Goal: Task Accomplishment & Management: Complete application form

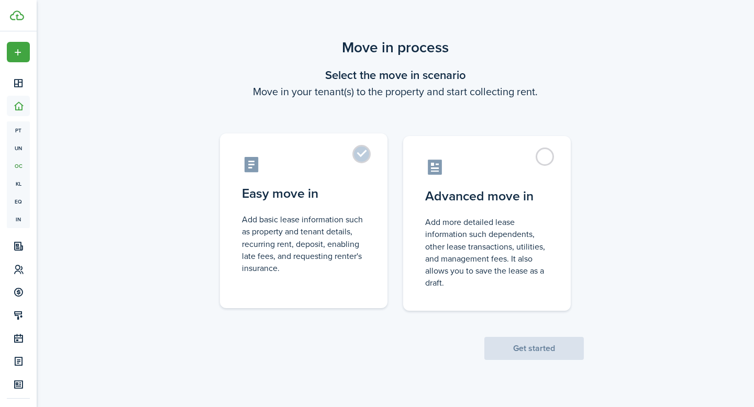
click at [368, 153] on label "Easy move in Add basic lease information such as property and tenant details, r…" at bounding box center [304, 221] width 168 height 175
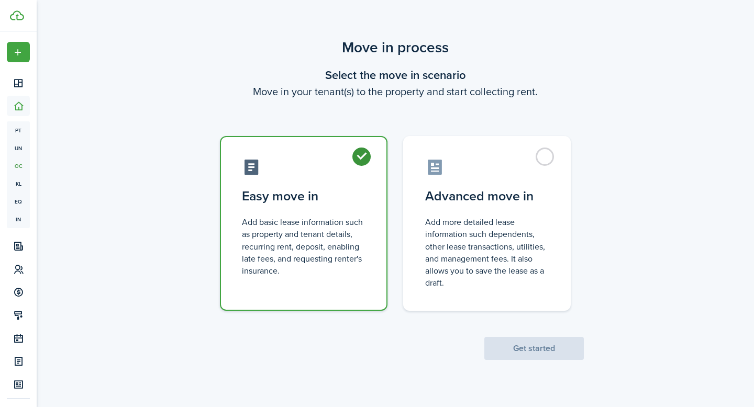
radio input "true"
click at [521, 350] on button "Get started" at bounding box center [533, 348] width 99 height 23
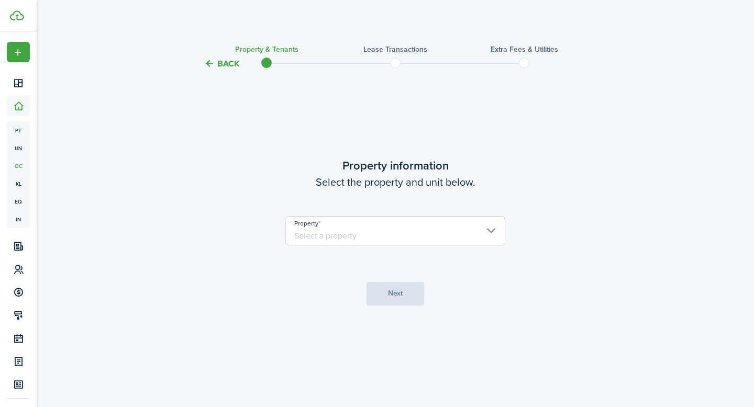
click at [472, 236] on input "Property" at bounding box center [395, 230] width 220 height 29
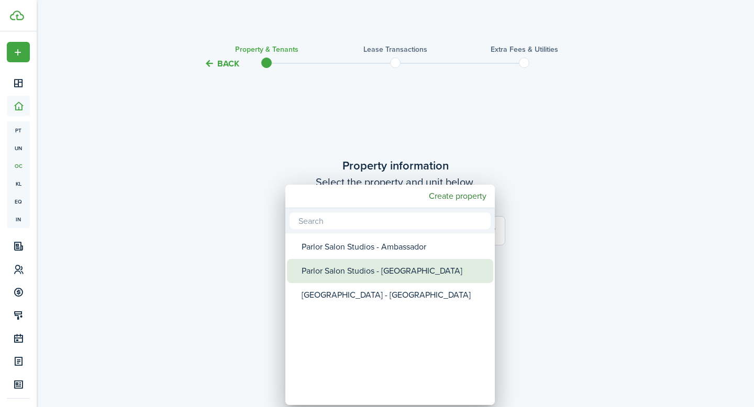
click at [411, 265] on div "Parlor Salon Studios - [GEOGRAPHIC_DATA]" at bounding box center [394, 271] width 185 height 24
type input "Parlor Salon Studios - [GEOGRAPHIC_DATA]"
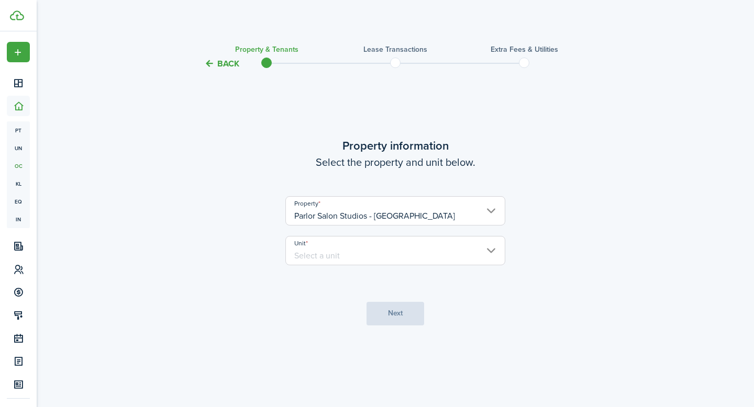
click at [436, 247] on input "Unit" at bounding box center [395, 250] width 220 height 29
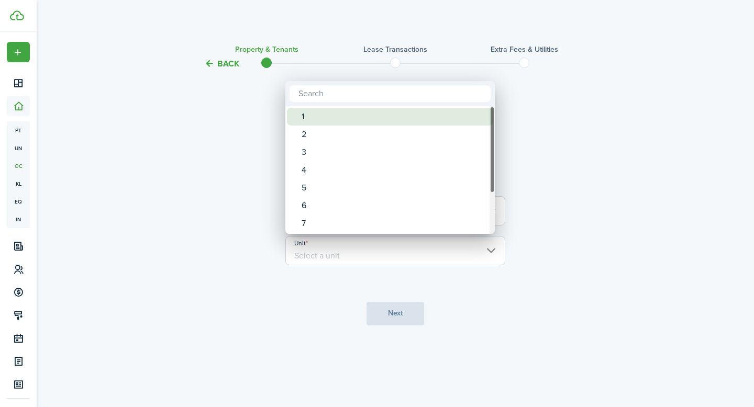
click at [419, 116] on div "1" at bounding box center [394, 117] width 185 height 18
type input "1"
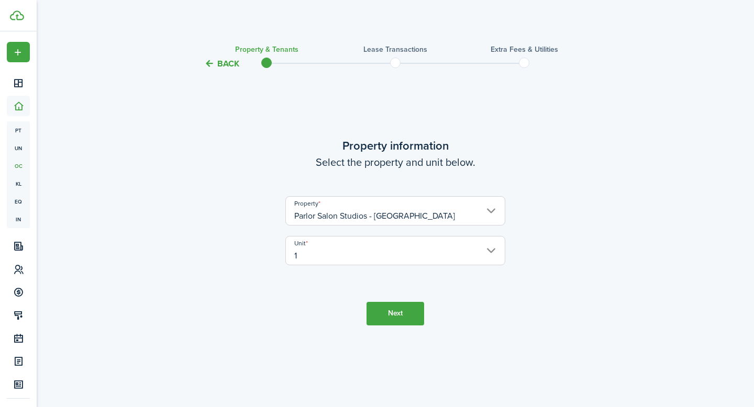
click at [399, 314] on button "Next" at bounding box center [396, 314] width 58 height 24
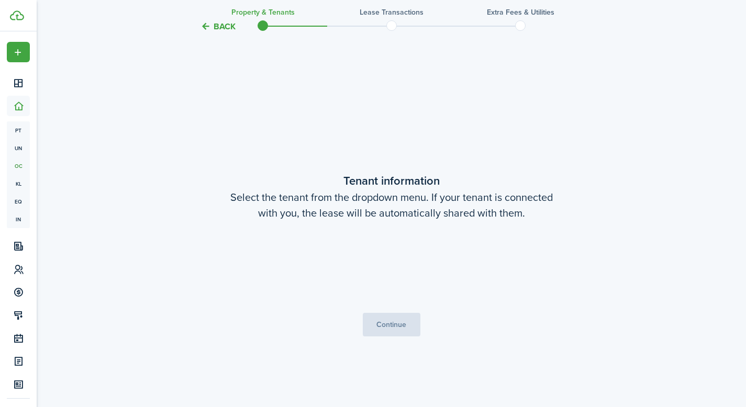
scroll to position [337, 0]
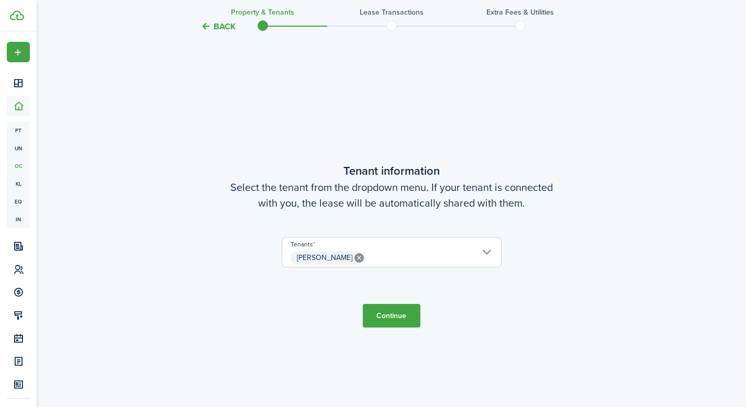
click at [386, 320] on button "Continue" at bounding box center [392, 316] width 58 height 24
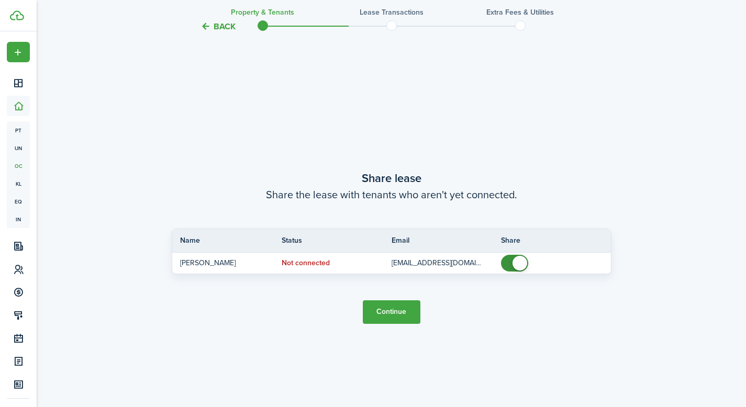
scroll to position [745, 0]
click at [397, 312] on button "Continue" at bounding box center [392, 311] width 58 height 24
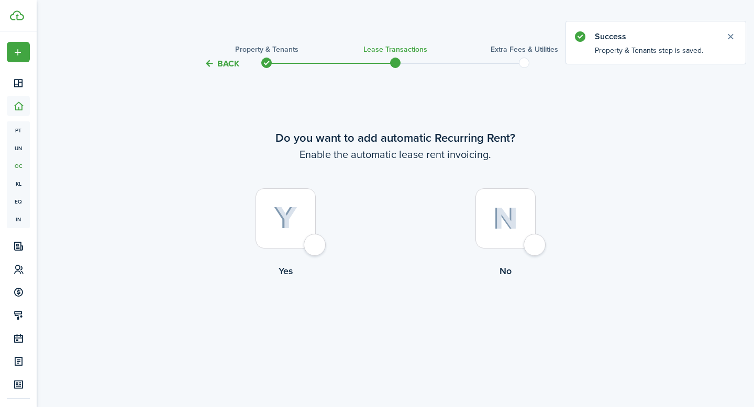
click at [316, 246] on div at bounding box center [286, 219] width 60 height 60
radio input "true"
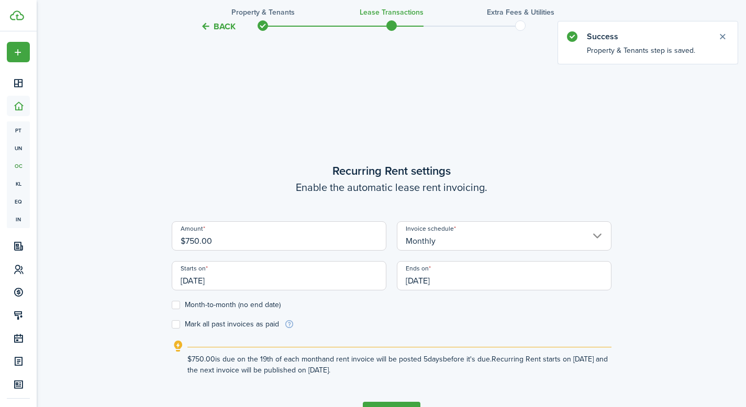
scroll to position [337, 0]
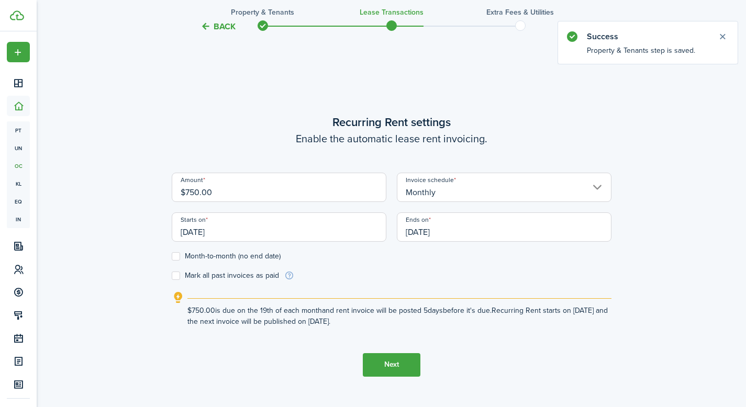
click at [528, 200] on input "Monthly" at bounding box center [504, 187] width 215 height 29
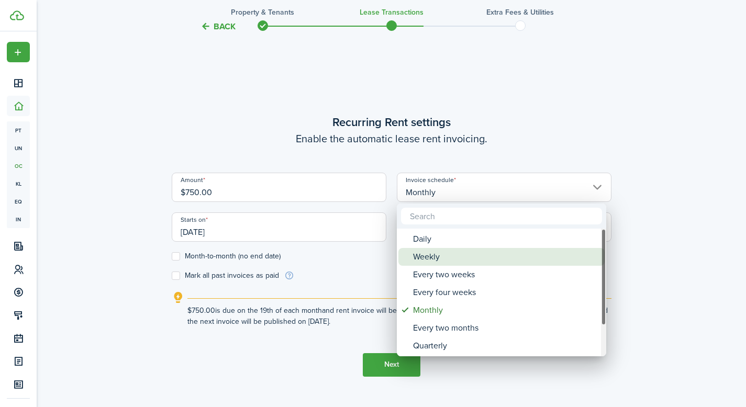
click at [472, 258] on div "Weekly" at bounding box center [505, 257] width 185 height 18
type input "Weekly"
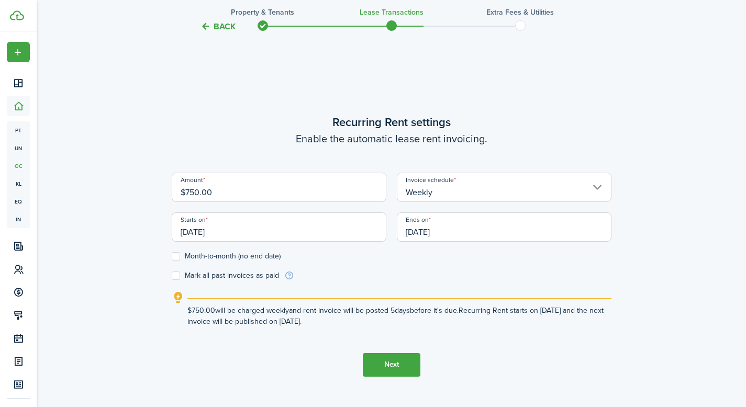
click at [304, 153] on lease-wizard-rent-recurring "Recurring Rent settings Enable the automatic lease rent invoicing. Amount $750.…" at bounding box center [392, 221] width 440 height 214
click at [242, 125] on wizard-step-header-title "Recurring Rent settings" at bounding box center [392, 122] width 440 height 17
click at [177, 257] on label "Month-to-month (no end date)" at bounding box center [226, 256] width 109 height 8
click at [172, 257] on input "Month-to-month (no end date)" at bounding box center [171, 256] width 1 height 1
checkbox input "true"
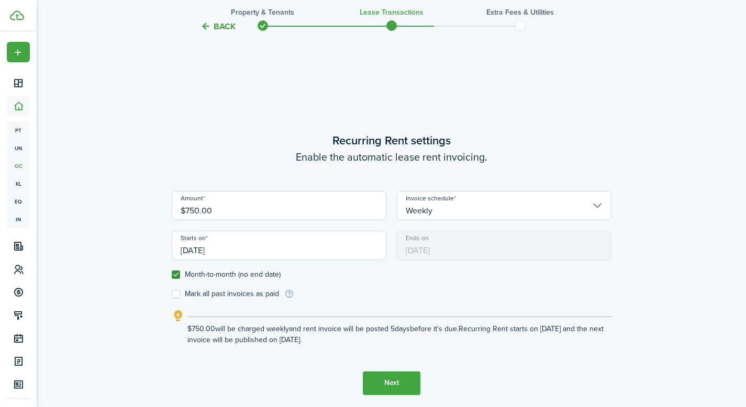
scroll to position [318, 0]
click at [220, 210] on input "$750.00" at bounding box center [279, 206] width 215 height 29
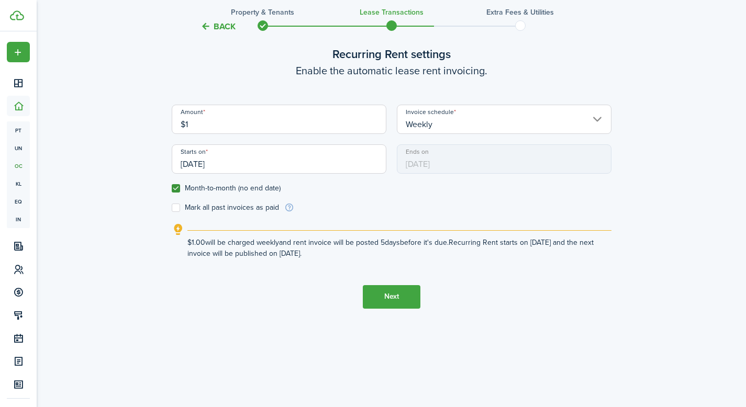
scroll to position [382, 0]
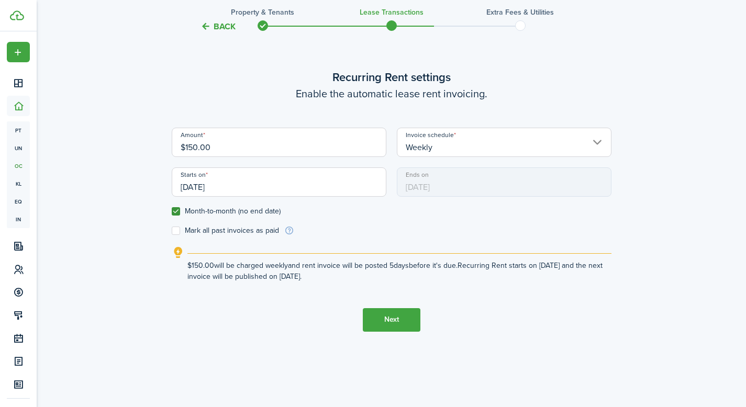
type input "$150.00"
click at [386, 323] on button "Next" at bounding box center [392, 320] width 58 height 24
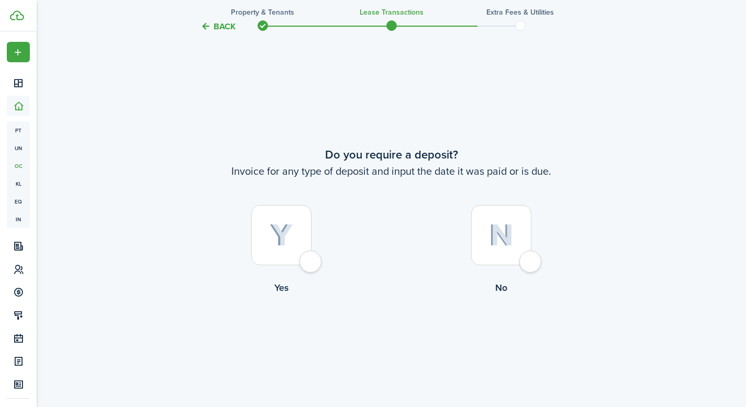
scroll to position [745, 0]
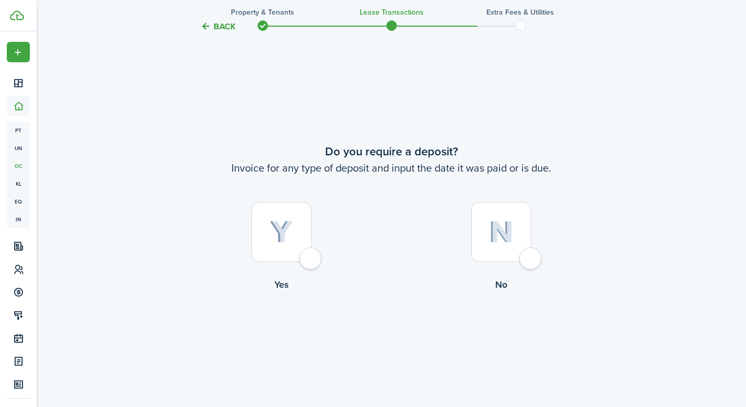
click at [208, 25] on button "Back" at bounding box center [218, 26] width 35 height 11
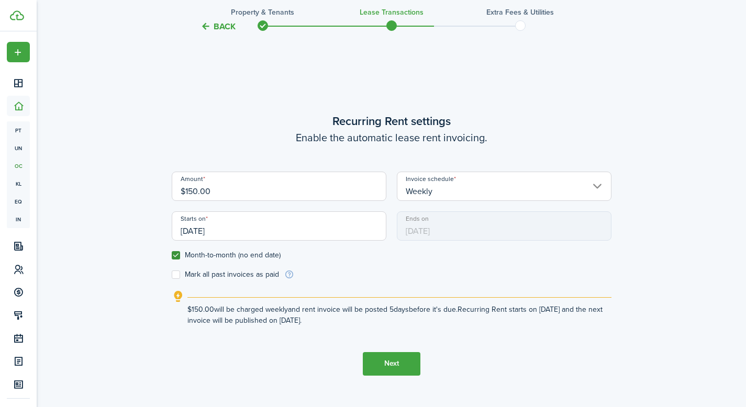
scroll to position [337, 0]
click at [389, 369] on button "Next" at bounding box center [392, 365] width 58 height 24
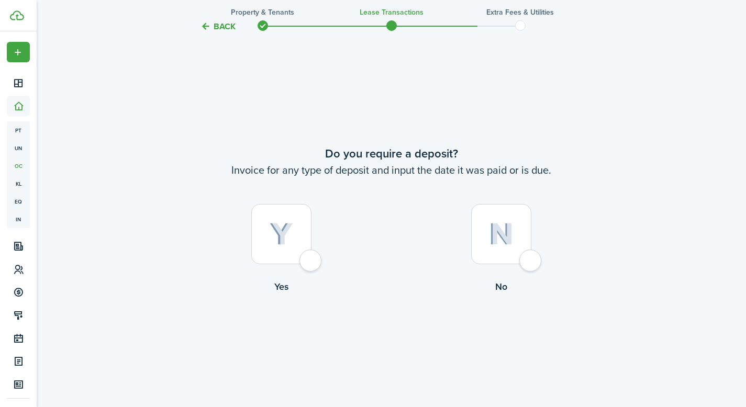
scroll to position [745, 0]
click at [529, 261] on div at bounding box center [501, 232] width 60 height 60
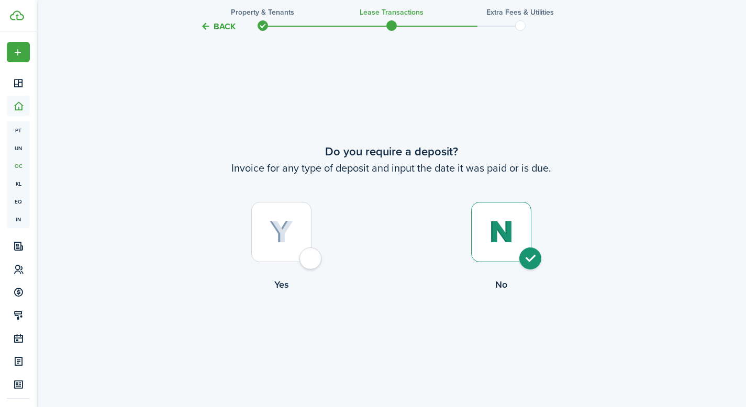
radio input "true"
click at [399, 341] on button "Continue" at bounding box center [392, 336] width 58 height 24
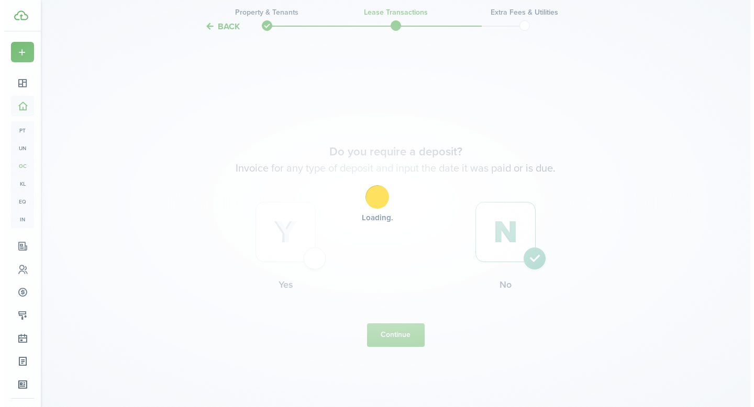
scroll to position [0, 0]
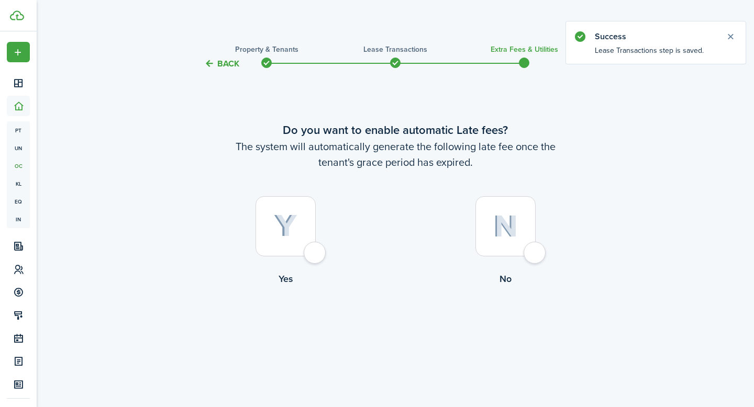
click at [534, 253] on div at bounding box center [505, 226] width 60 height 60
radio input "true"
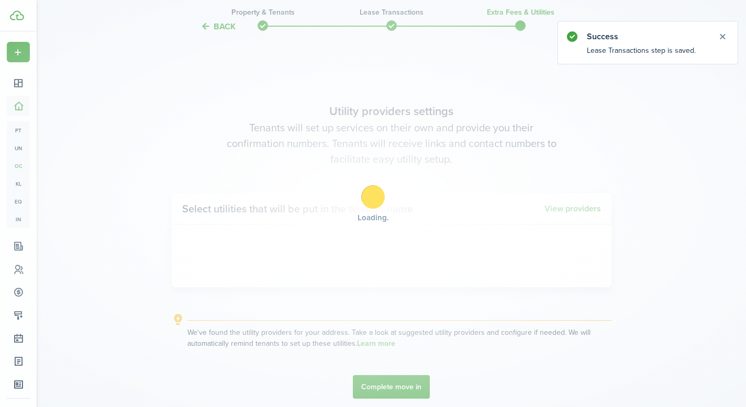
scroll to position [337, 0]
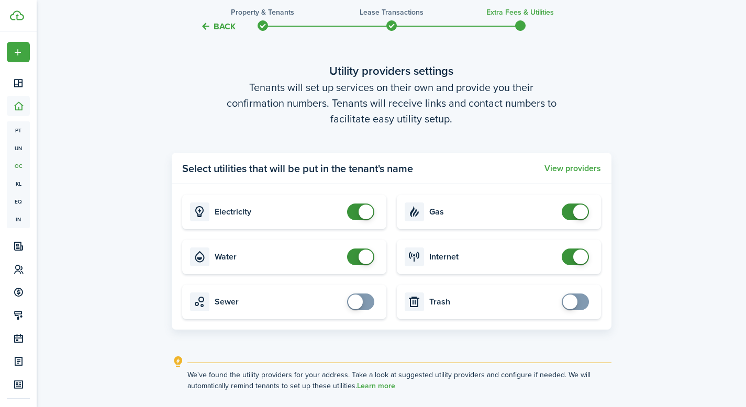
click at [361, 224] on card "Electricity" at bounding box center [284, 212] width 204 height 35
checkbox input "false"
click at [362, 213] on span at bounding box center [366, 212] width 15 height 15
checkbox input "false"
click at [363, 255] on span at bounding box center [366, 257] width 15 height 15
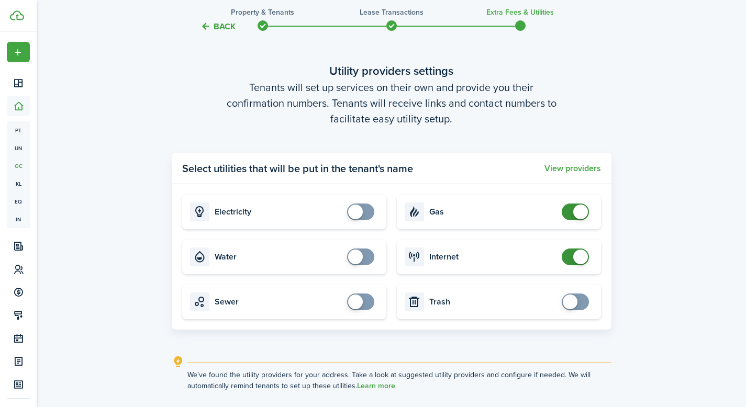
checkbox input "false"
click at [575, 214] on span at bounding box center [580, 212] width 15 height 15
checkbox input "false"
click at [578, 257] on span at bounding box center [580, 257] width 15 height 15
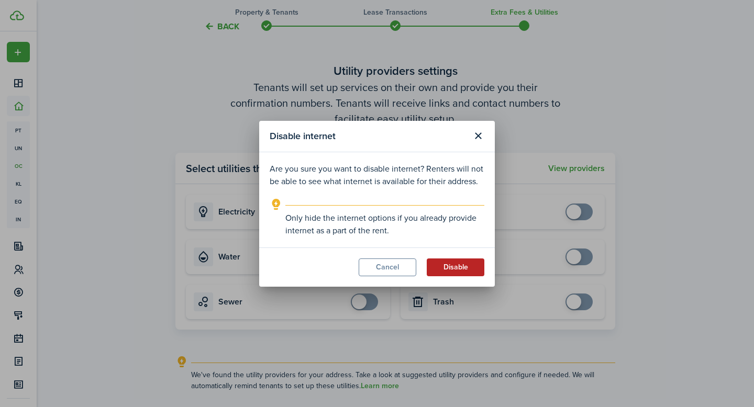
click at [454, 267] on button "Disable" at bounding box center [456, 268] width 58 height 18
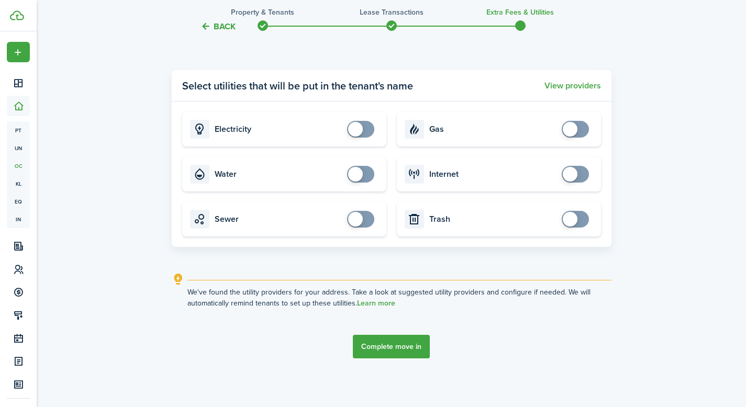
scroll to position [421, 0]
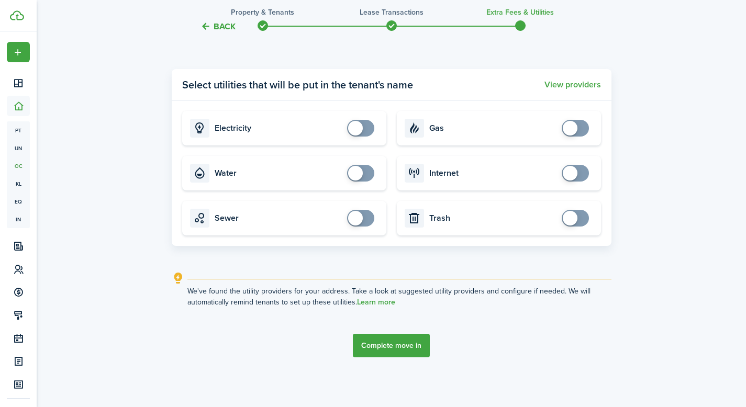
click at [394, 346] on button "Complete move in" at bounding box center [391, 346] width 77 height 24
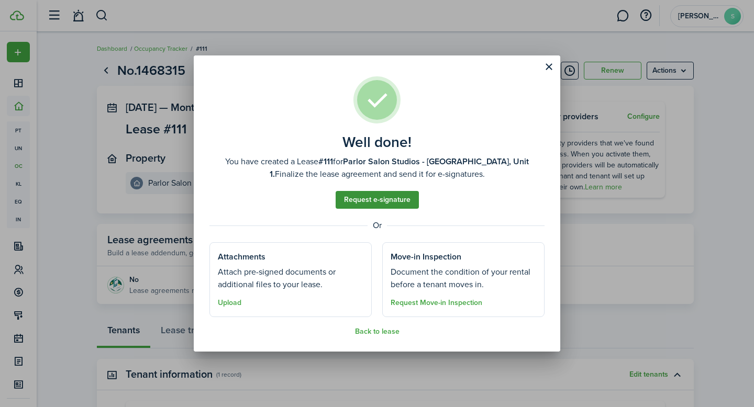
click at [381, 202] on link "Request e-signature" at bounding box center [377, 200] width 83 height 18
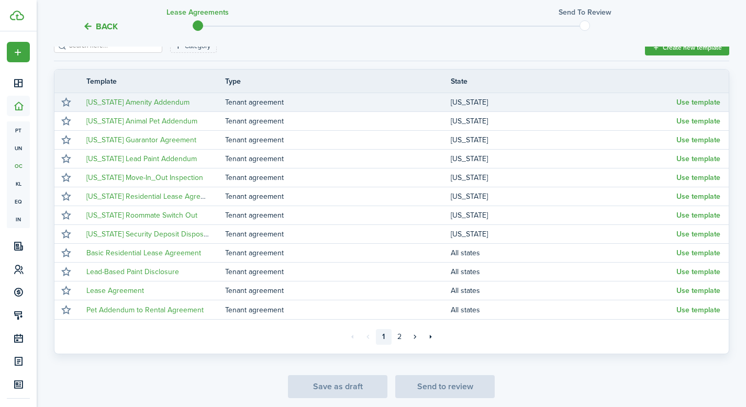
scroll to position [205, 0]
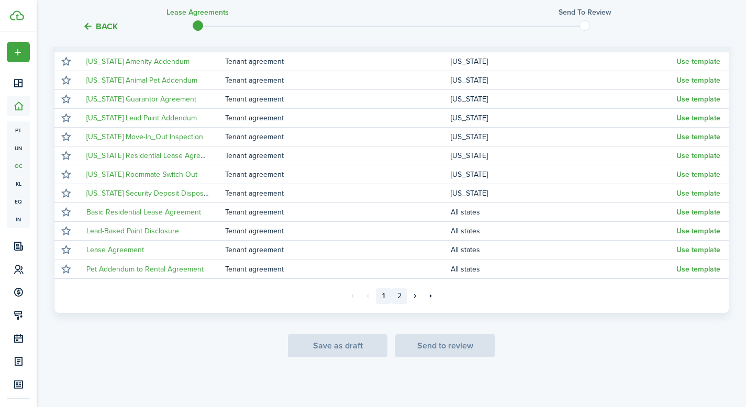
click at [398, 300] on link "2" at bounding box center [400, 297] width 16 height 16
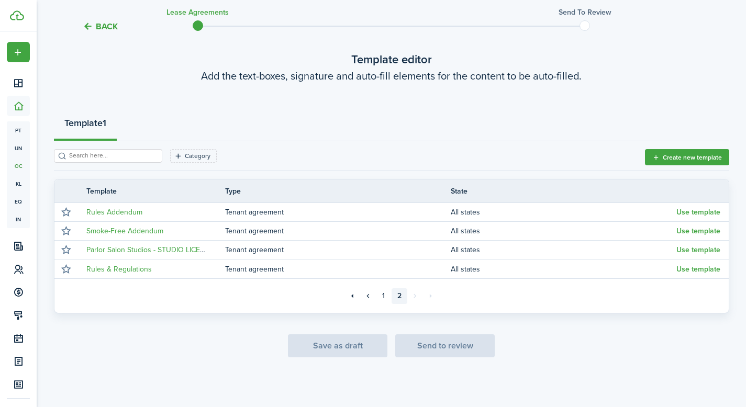
scroll to position [54, 0]
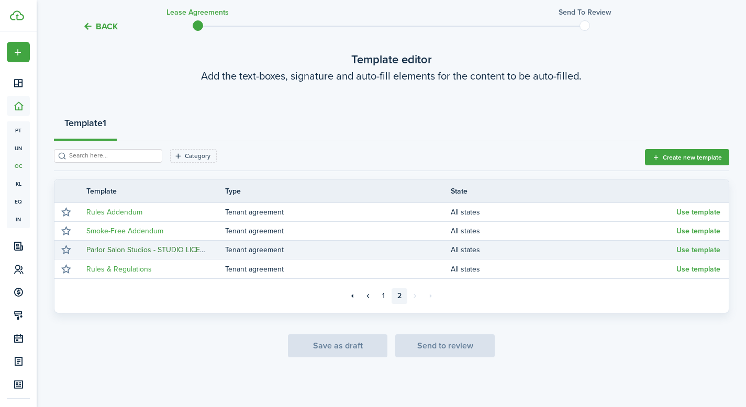
click at [177, 253] on link "Parlor Salon Studios - STUDIO LICENSE AGREEMENT" at bounding box center [171, 250] width 171 height 11
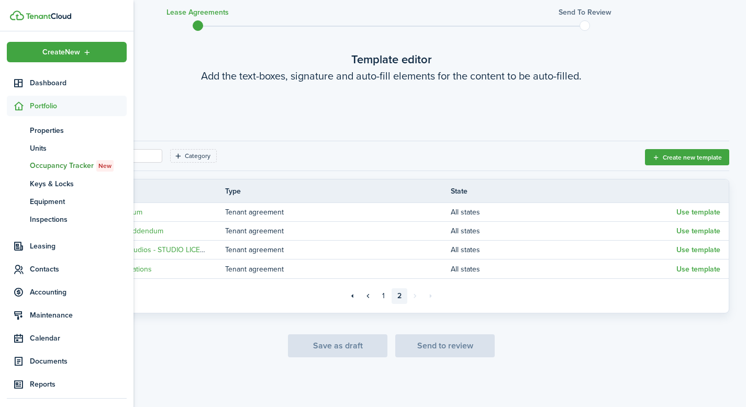
click at [23, 105] on icon at bounding box center [18, 106] width 11 height 10
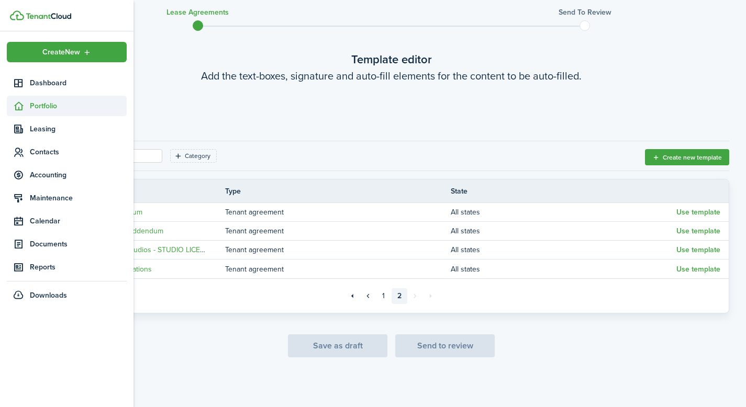
click at [42, 106] on span "Portfolio" at bounding box center [78, 106] width 97 height 11
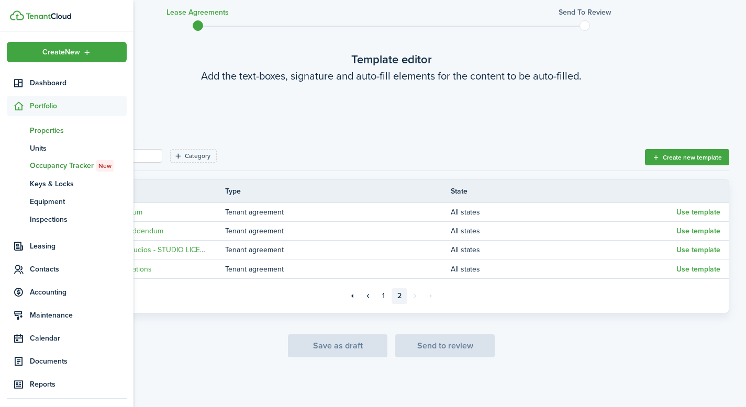
click at [46, 133] on span "Properties" at bounding box center [78, 130] width 97 height 11
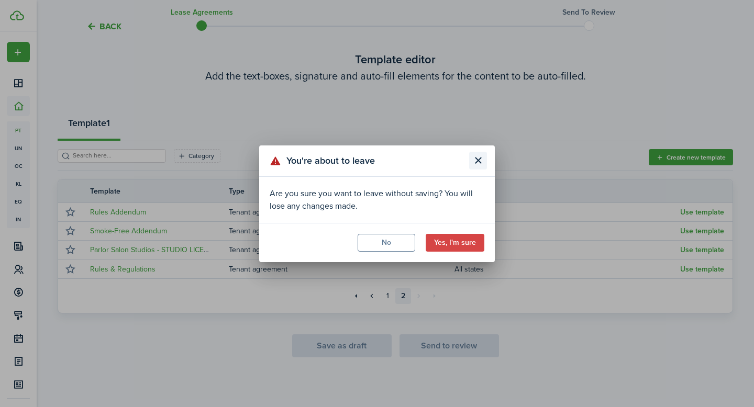
click at [480, 160] on button "Close modal" at bounding box center [478, 161] width 18 height 18
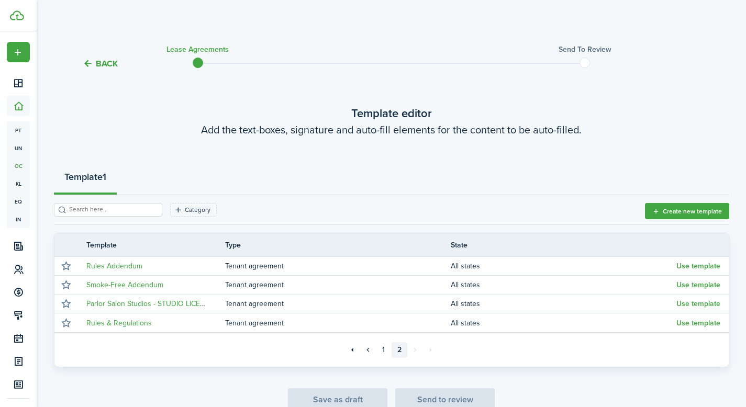
click at [104, 63] on button "Back" at bounding box center [100, 63] width 35 height 11
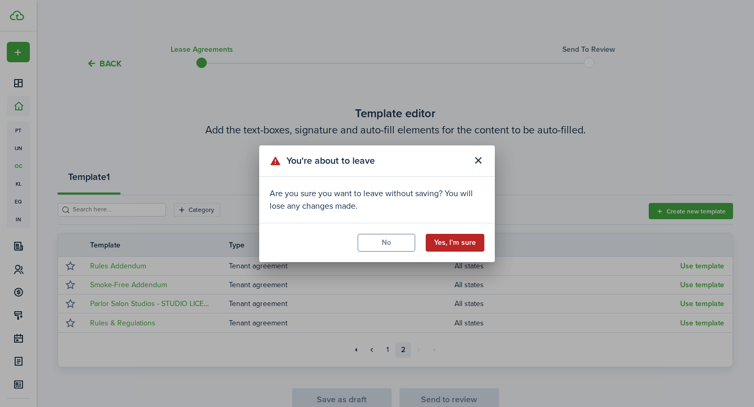
click at [458, 245] on button "Yes, I'm sure" at bounding box center [455, 243] width 59 height 18
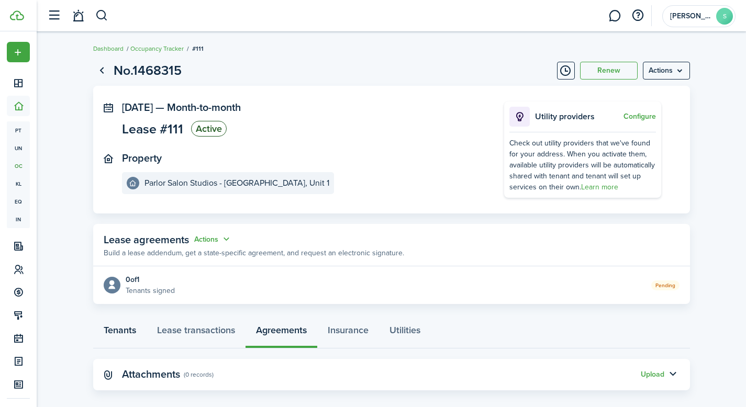
click at [126, 328] on link "Tenants" at bounding box center [119, 332] width 53 height 31
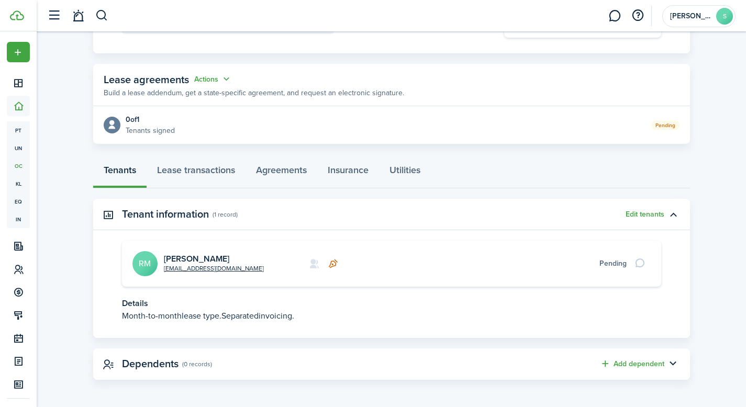
scroll to position [161, 0]
click at [184, 257] on link "[PERSON_NAME]" at bounding box center [196, 258] width 65 height 12
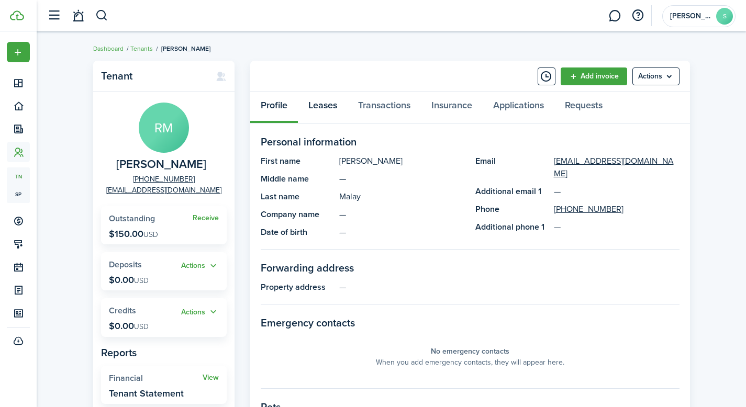
click at [332, 103] on link "Leases" at bounding box center [323, 107] width 50 height 31
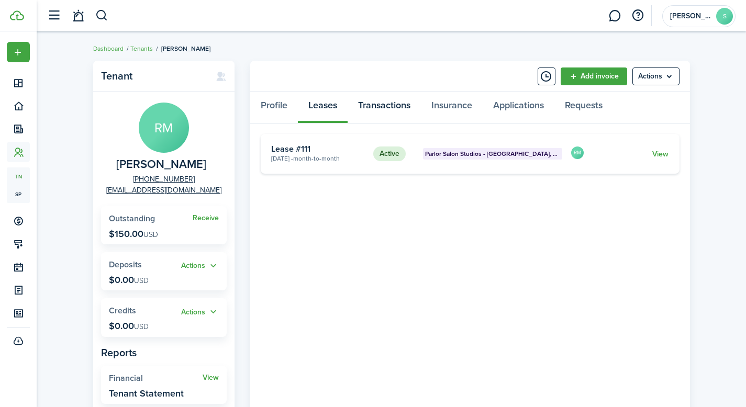
click at [389, 104] on link "Transactions" at bounding box center [384, 107] width 73 height 31
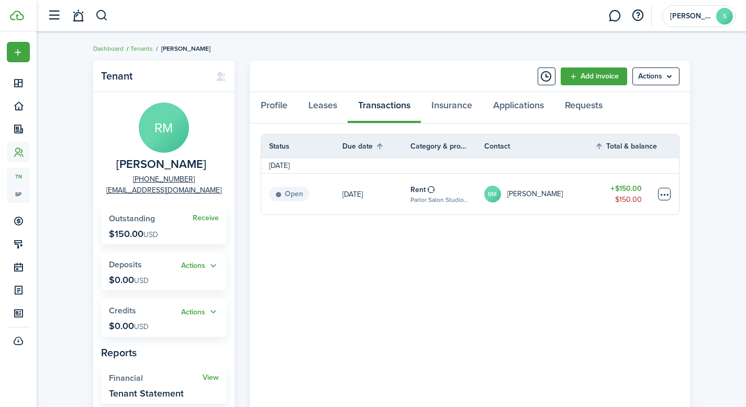
click at [665, 196] on table-menu-btn-icon at bounding box center [664, 194] width 13 height 13
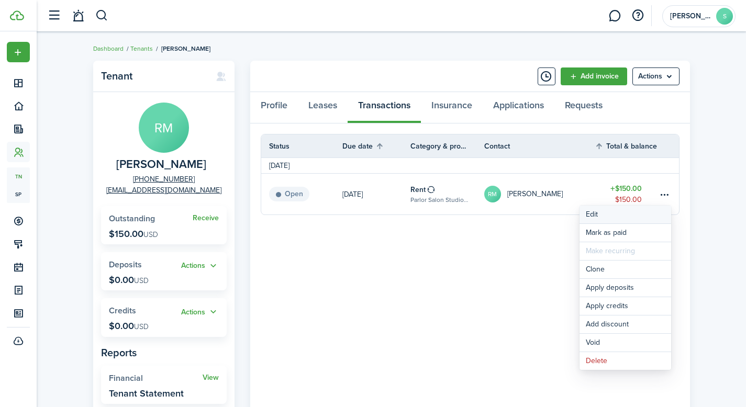
click at [595, 215] on button "Edit" at bounding box center [626, 215] width 92 height 18
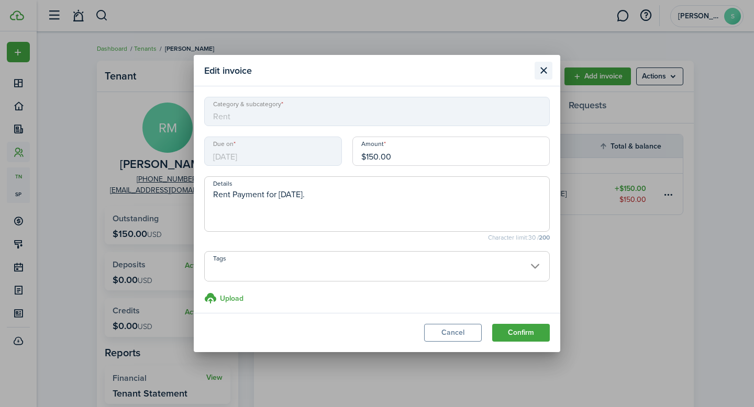
click at [548, 67] on button "Close modal" at bounding box center [544, 71] width 18 height 18
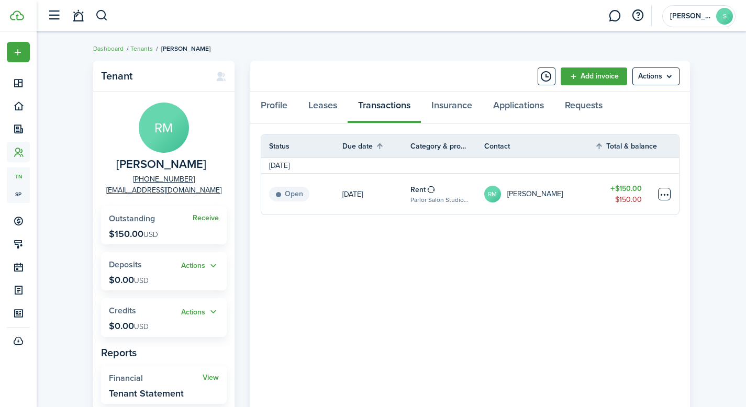
click at [660, 194] on table-menu-btn-icon "Open menu" at bounding box center [664, 194] width 13 height 13
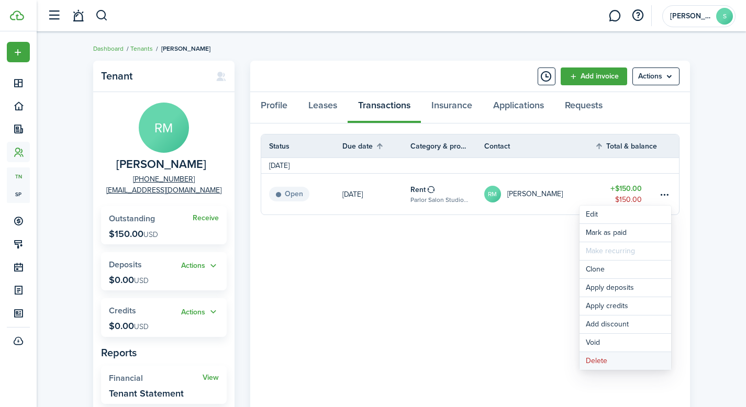
click at [601, 364] on button "Delete" at bounding box center [626, 361] width 92 height 18
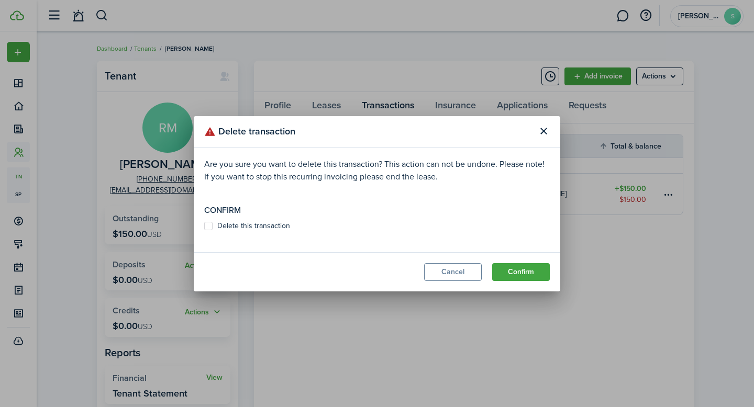
click at [209, 224] on label "Delete this transaction" at bounding box center [247, 226] width 86 height 8
click at [204, 226] on input "Delete this transaction" at bounding box center [204, 226] width 1 height 1
checkbox input "true"
click at [505, 269] on button "Confirm" at bounding box center [521, 272] width 58 height 18
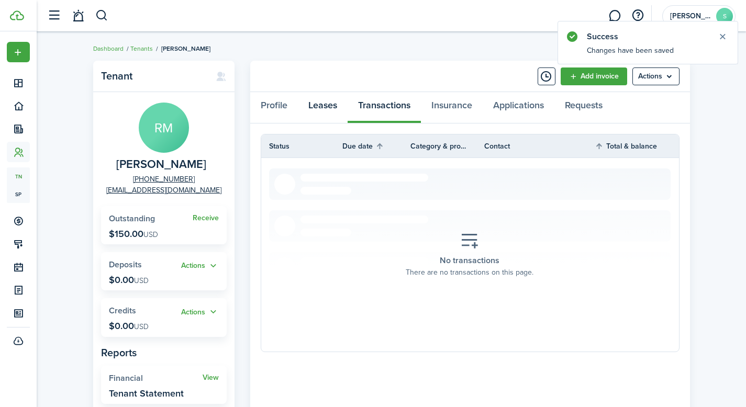
click at [325, 106] on link "Leases" at bounding box center [323, 107] width 50 height 31
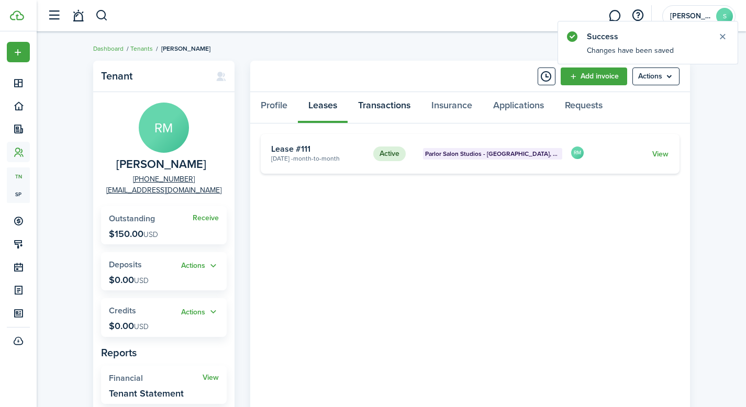
click at [395, 102] on link "Transactions" at bounding box center [384, 107] width 73 height 31
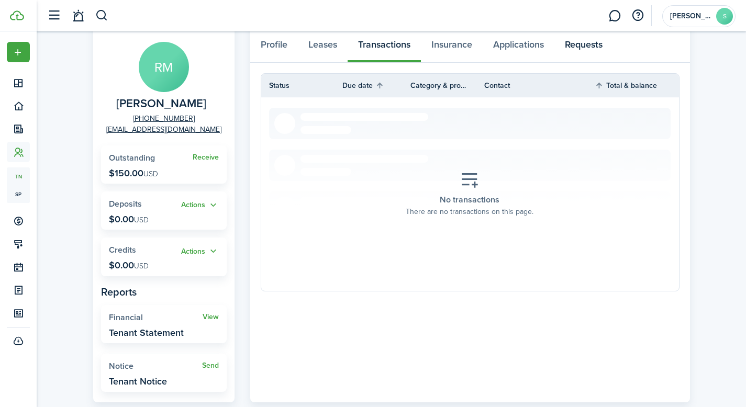
scroll to position [68, 0]
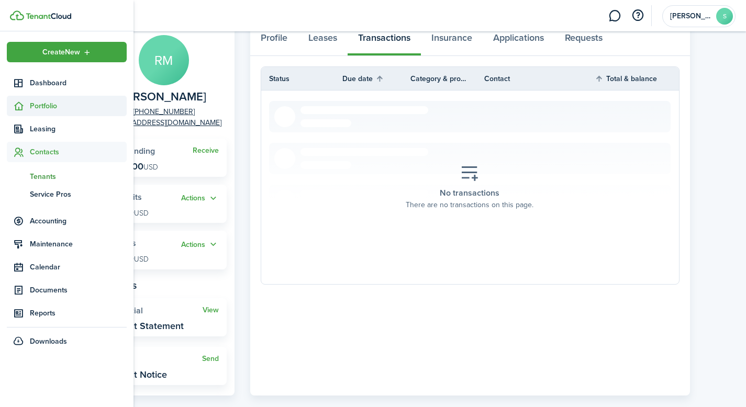
click at [19, 106] on icon at bounding box center [18, 106] width 11 height 10
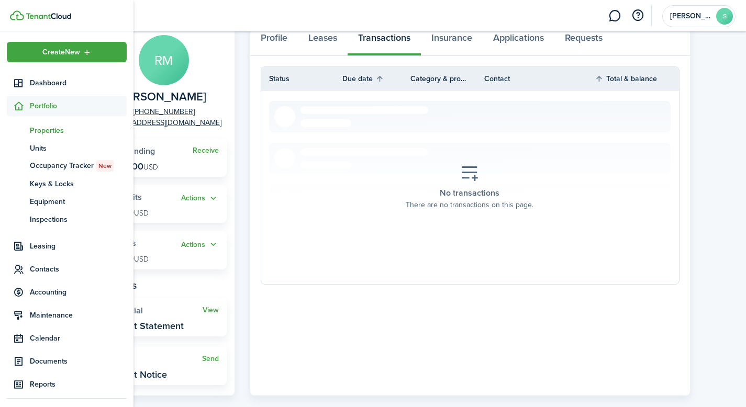
click at [48, 131] on span "Properties" at bounding box center [78, 130] width 97 height 11
